Goal: Find specific page/section: Find specific page/section

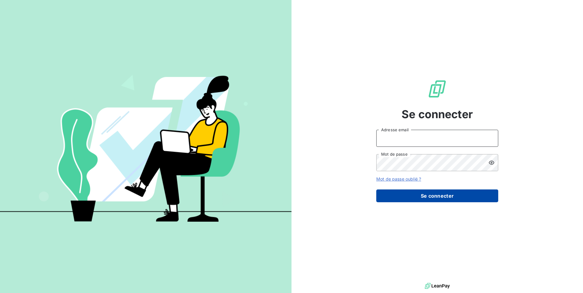
type input "[EMAIL_ADDRESS][DOMAIN_NAME]"
click at [411, 199] on button "Se connecter" at bounding box center [437, 196] width 122 height 13
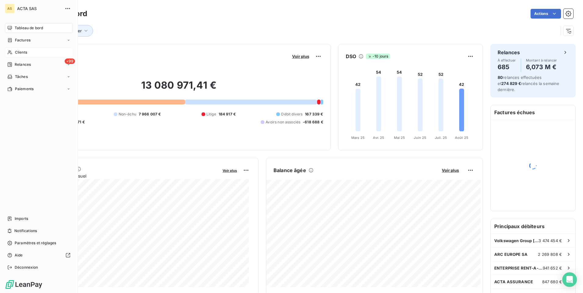
click at [22, 51] on span "Clients" at bounding box center [21, 52] width 12 height 5
